Goal: Navigation & Orientation: Find specific page/section

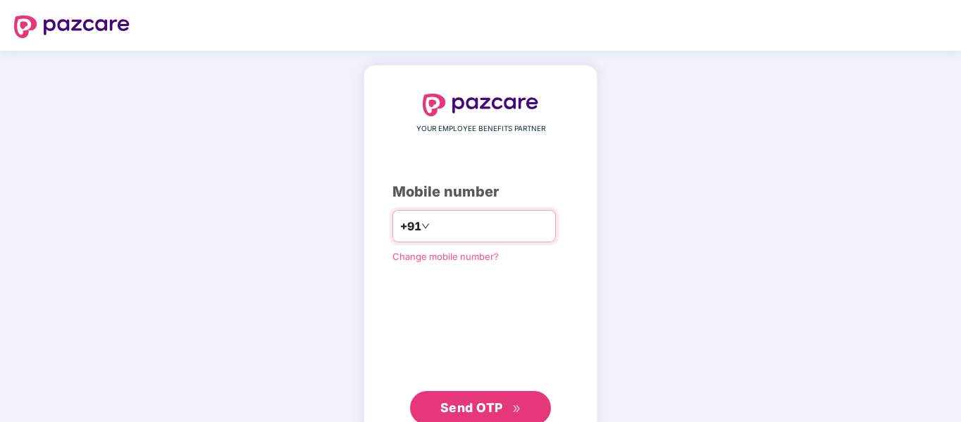
click at [470, 221] on input "number" at bounding box center [489, 226] width 115 height 23
type input "*"
click at [470, 221] on input "*" at bounding box center [489, 226] width 115 height 23
type input "**********"
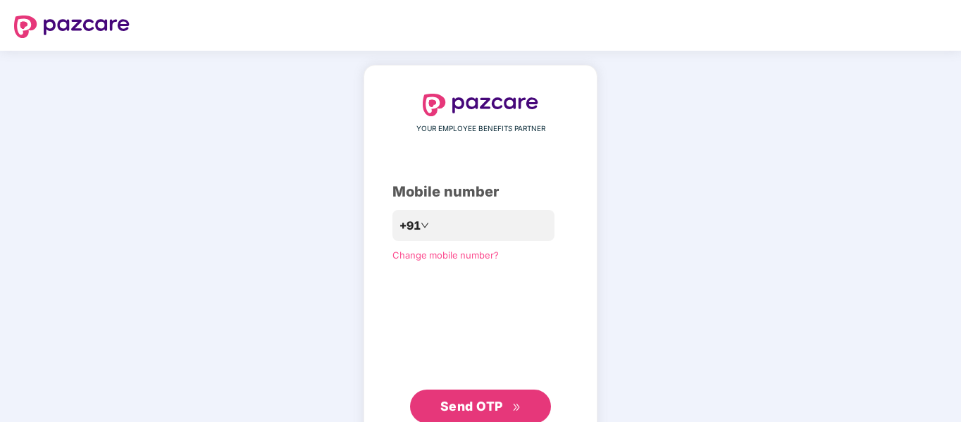
click at [477, 406] on span "Send OTP" at bounding box center [471, 406] width 63 height 15
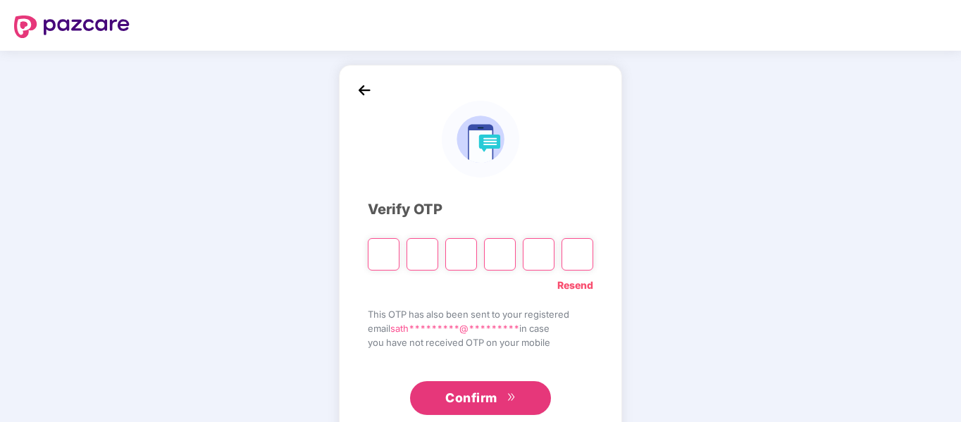
type input "*"
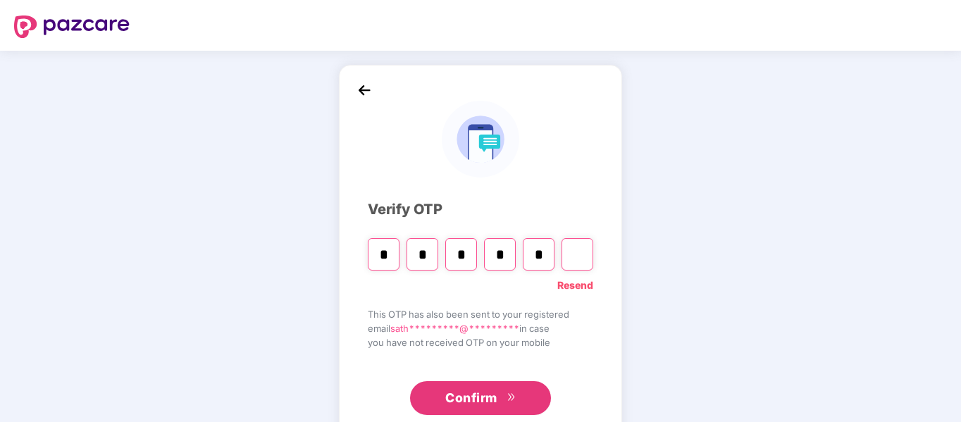
type input "*"
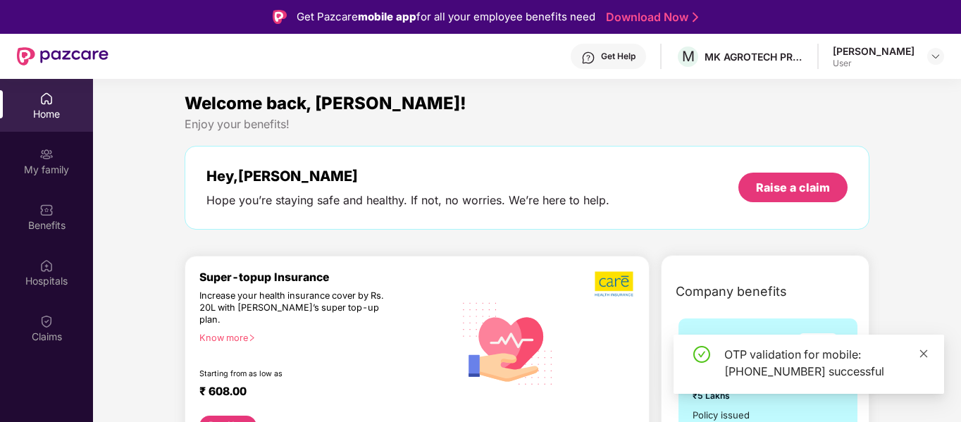
click at [920, 350] on icon "close" at bounding box center [924, 353] width 8 height 8
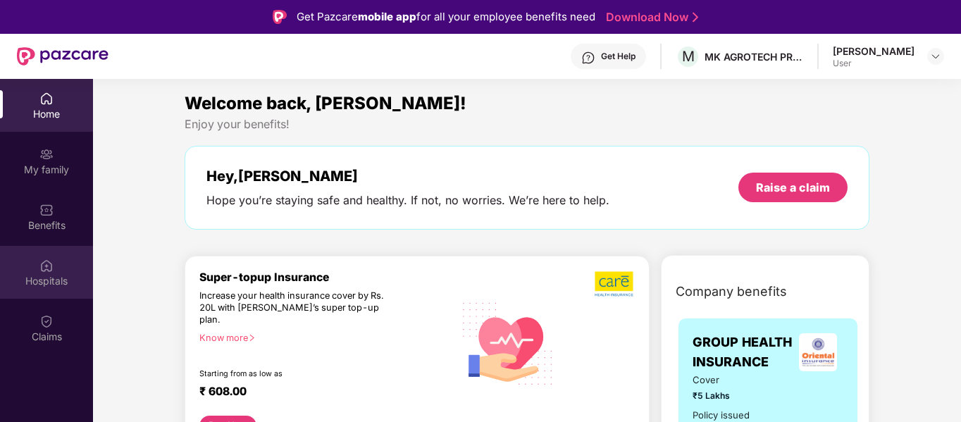
click at [63, 261] on div "Hospitals" at bounding box center [46, 272] width 93 height 53
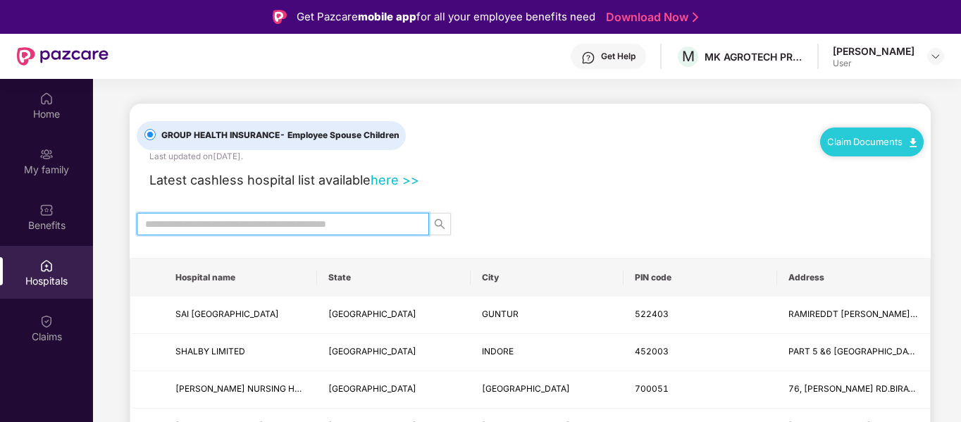
click at [308, 217] on input "text" at bounding box center [277, 223] width 264 height 15
type input "*"
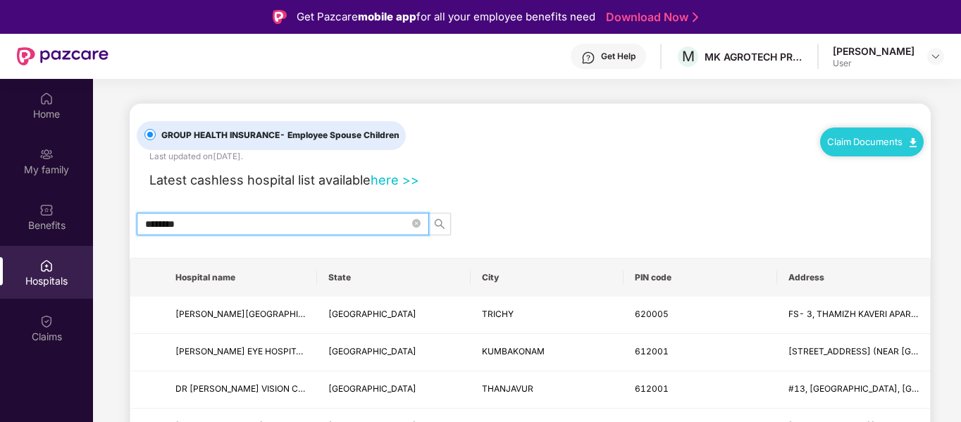
click at [282, 227] on input "********" at bounding box center [277, 223] width 264 height 15
type input "*"
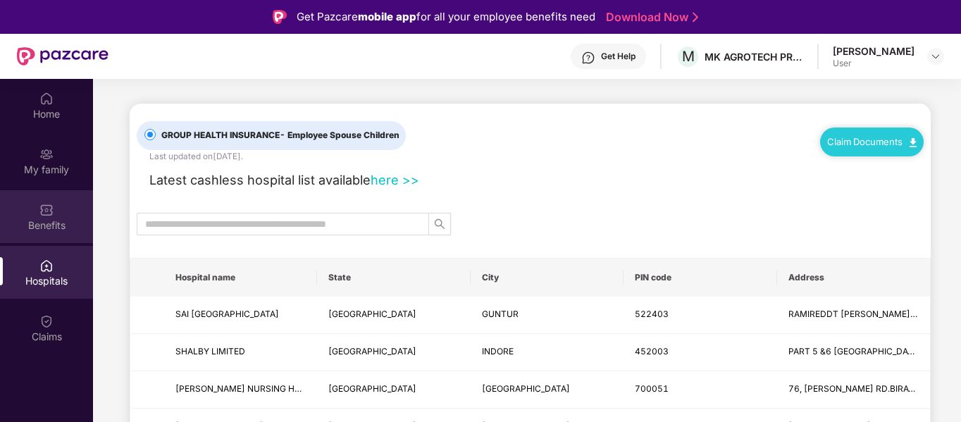
click at [49, 221] on div "Benefits" at bounding box center [46, 225] width 93 height 14
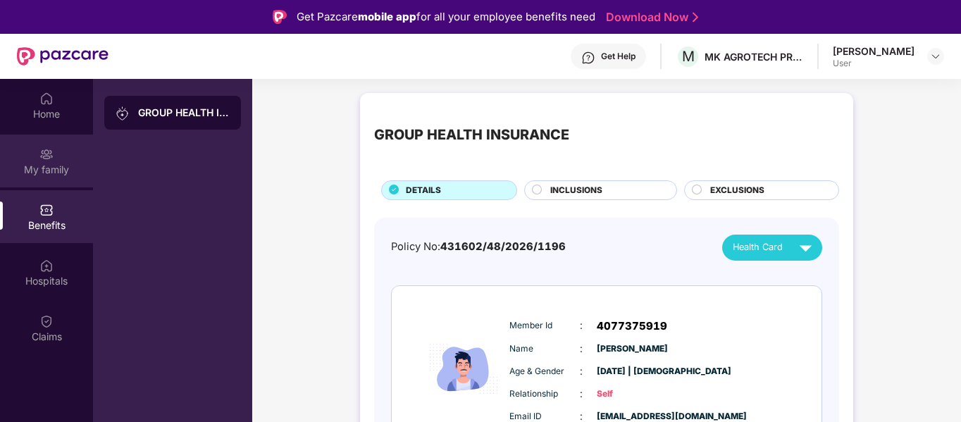
click at [54, 168] on div "My family" at bounding box center [46, 170] width 93 height 14
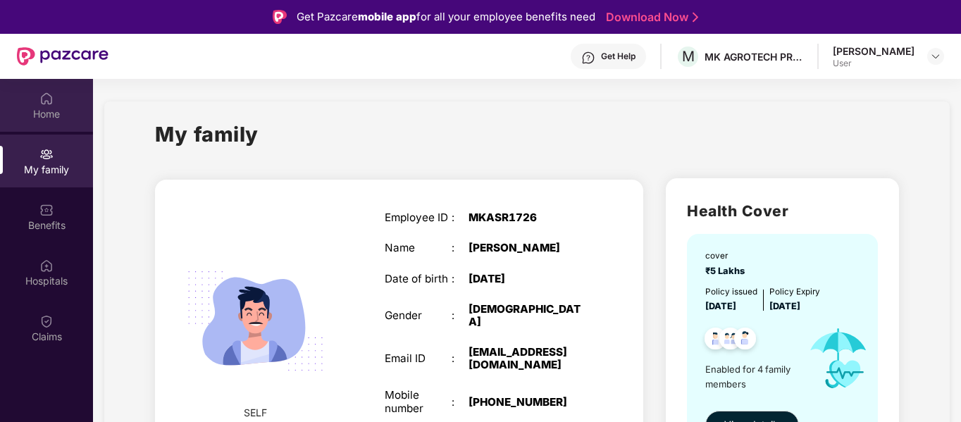
click at [39, 107] on div "Home" at bounding box center [46, 114] width 93 height 14
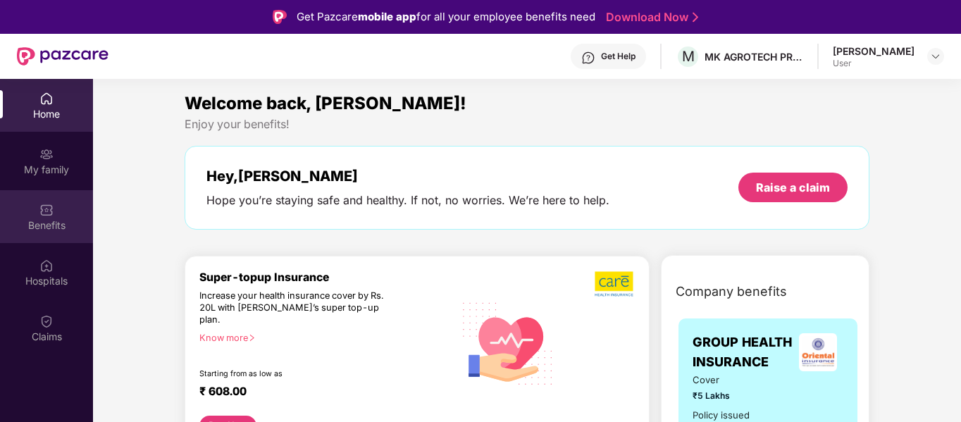
click at [54, 233] on div "Benefits" at bounding box center [46, 216] width 93 height 53
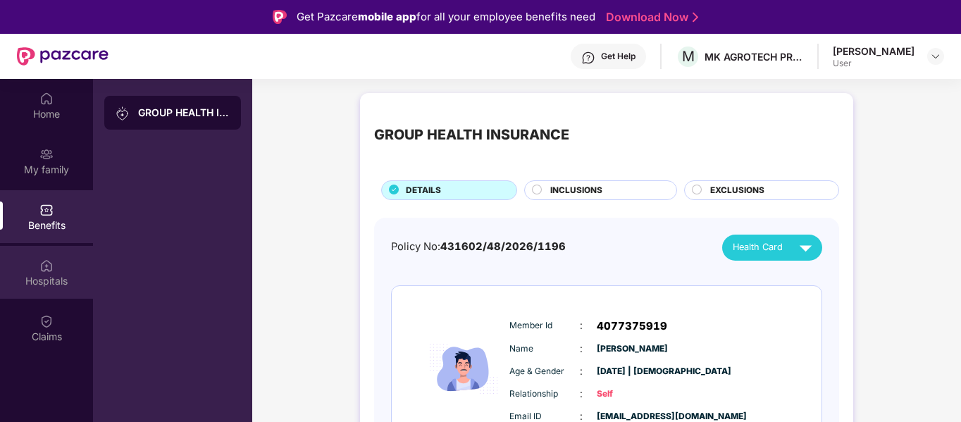
click at [47, 278] on div "Hospitals" at bounding box center [46, 281] width 93 height 14
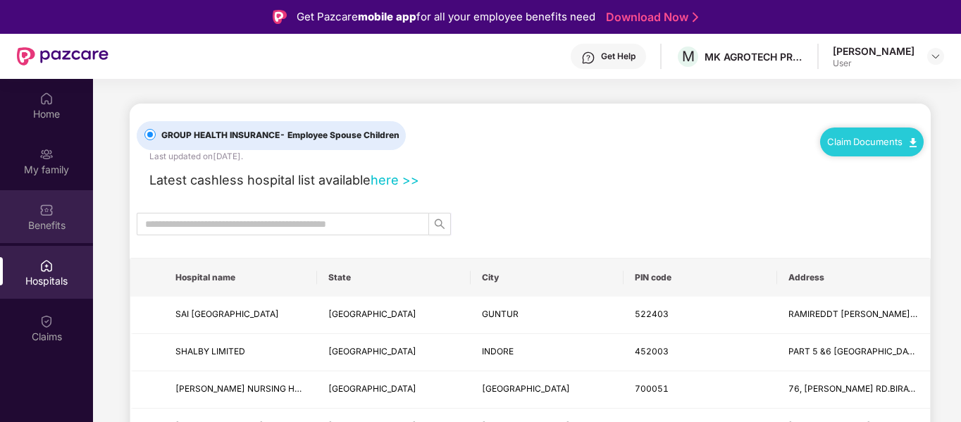
click at [22, 201] on div "Benefits" at bounding box center [46, 216] width 93 height 53
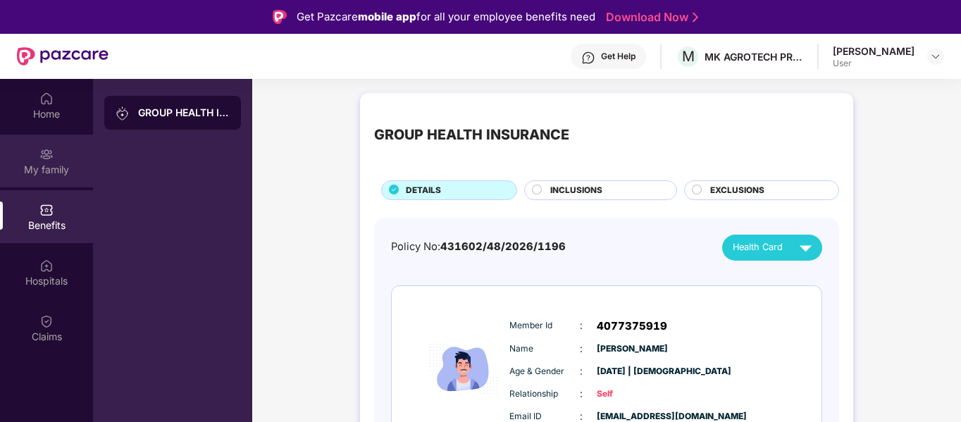
click at [30, 166] on div "My family" at bounding box center [46, 170] width 93 height 14
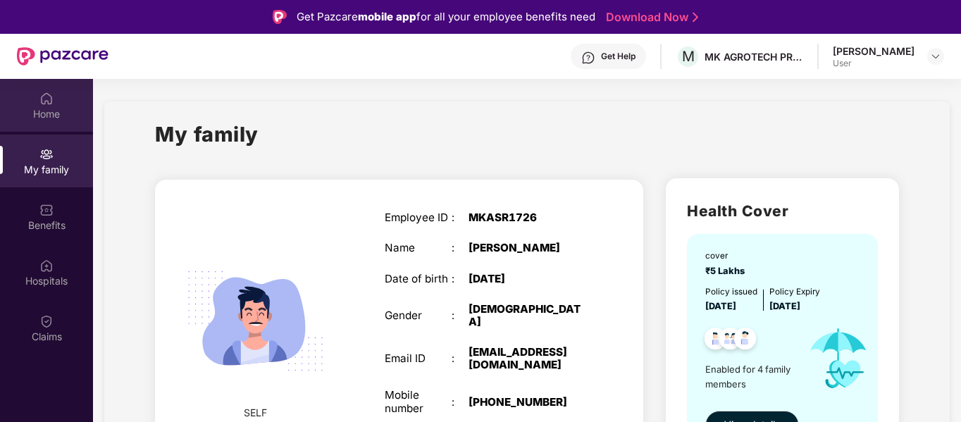
click at [42, 117] on div "Home" at bounding box center [46, 114] width 93 height 14
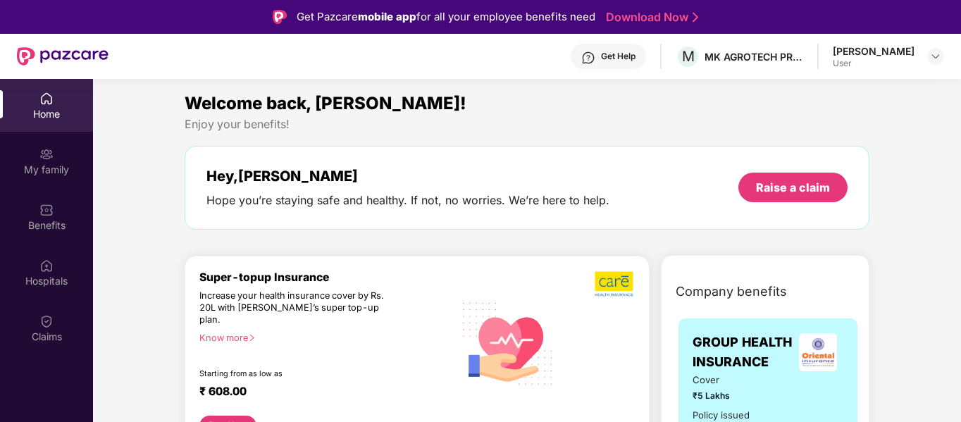
click at [48, 102] on img at bounding box center [46, 99] width 14 height 14
click at [929, 60] on div at bounding box center [935, 56] width 17 height 17
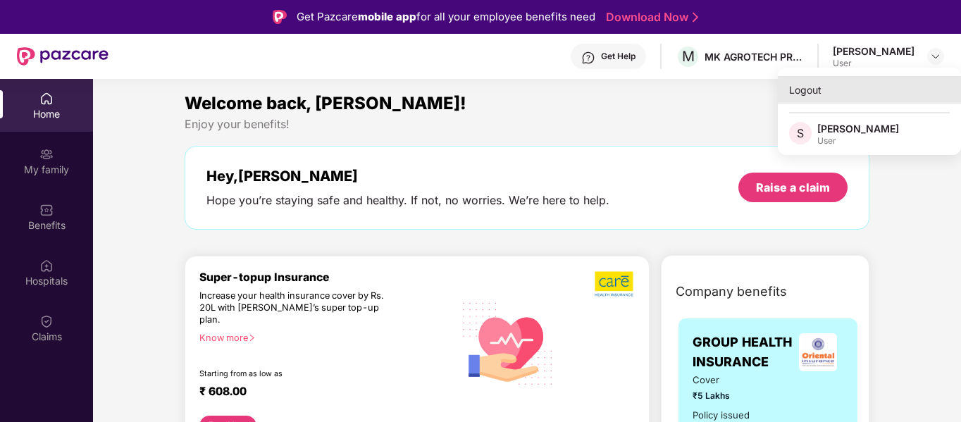
click at [849, 99] on div "Logout" at bounding box center [869, 89] width 183 height 27
